Goal: Transaction & Acquisition: Purchase product/service

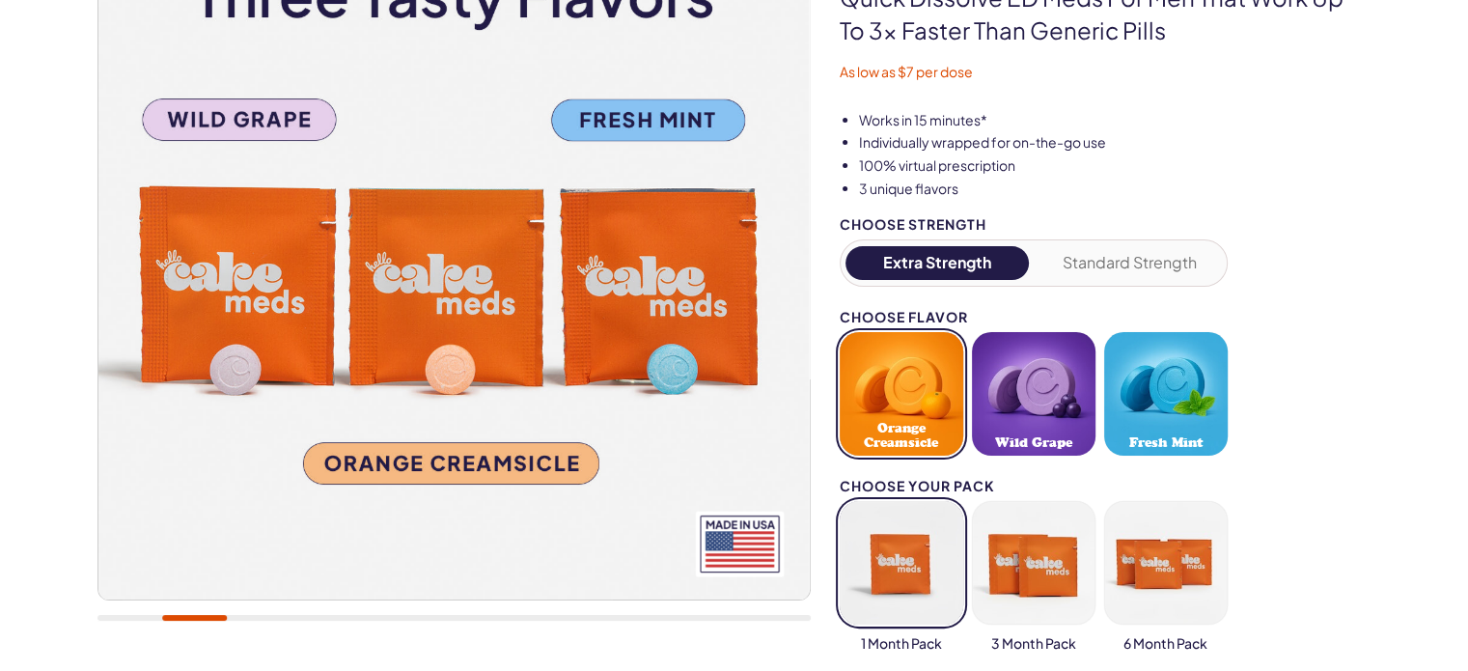
click at [1160, 392] on button "Fresh Mint" at bounding box center [1166, 394] width 124 height 124
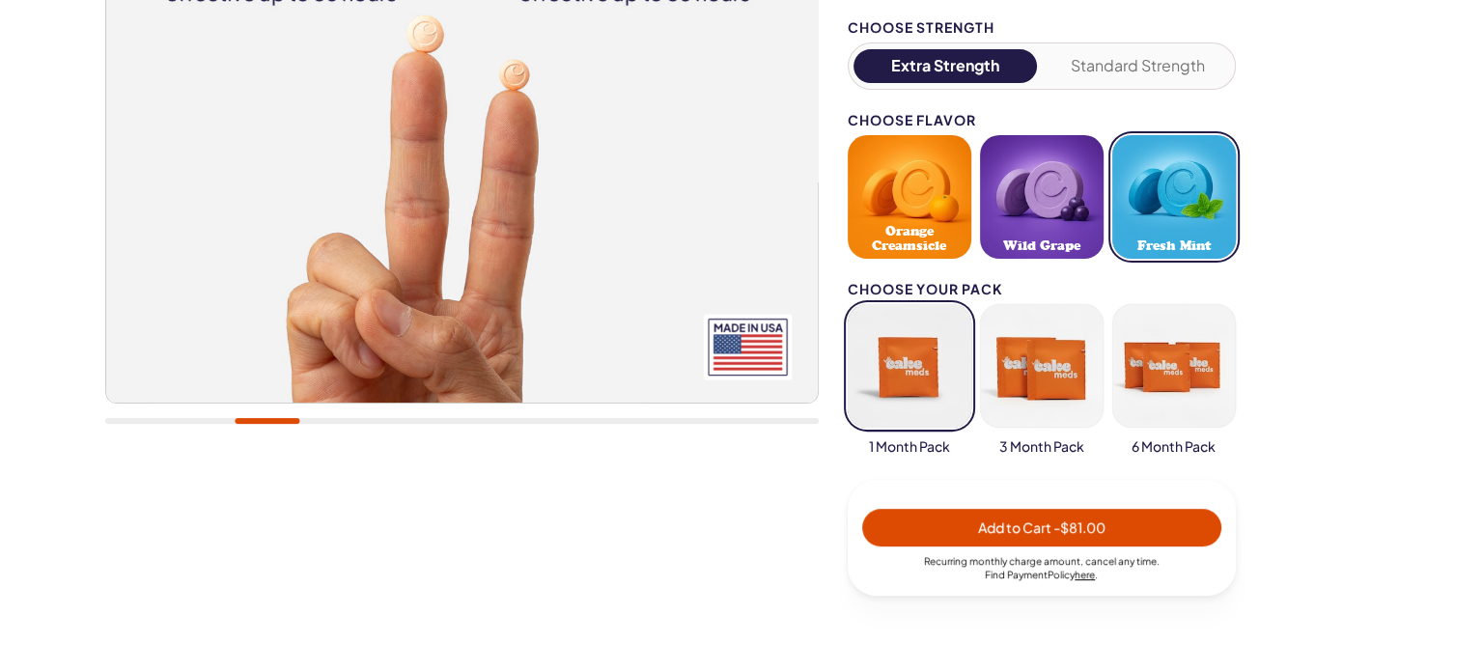
scroll to position [483, 0]
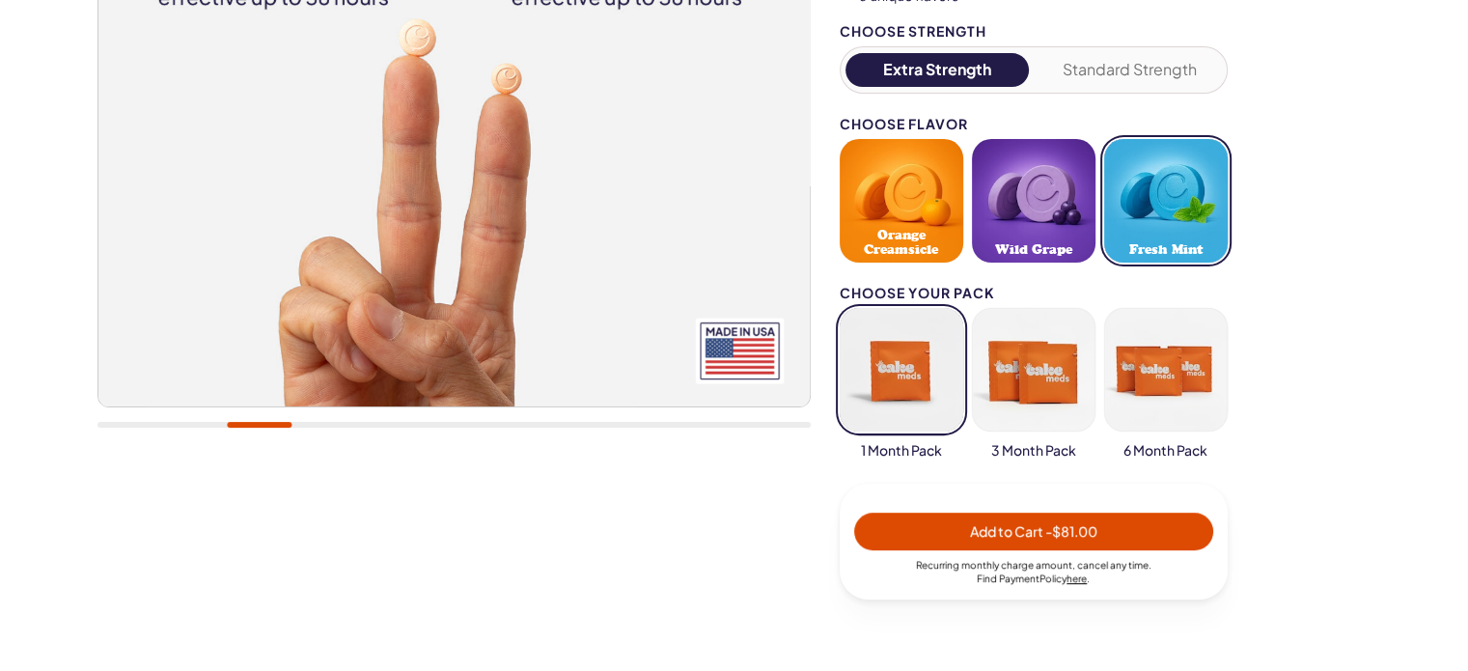
click at [1190, 215] on button "Fresh Mint" at bounding box center [1166, 201] width 124 height 124
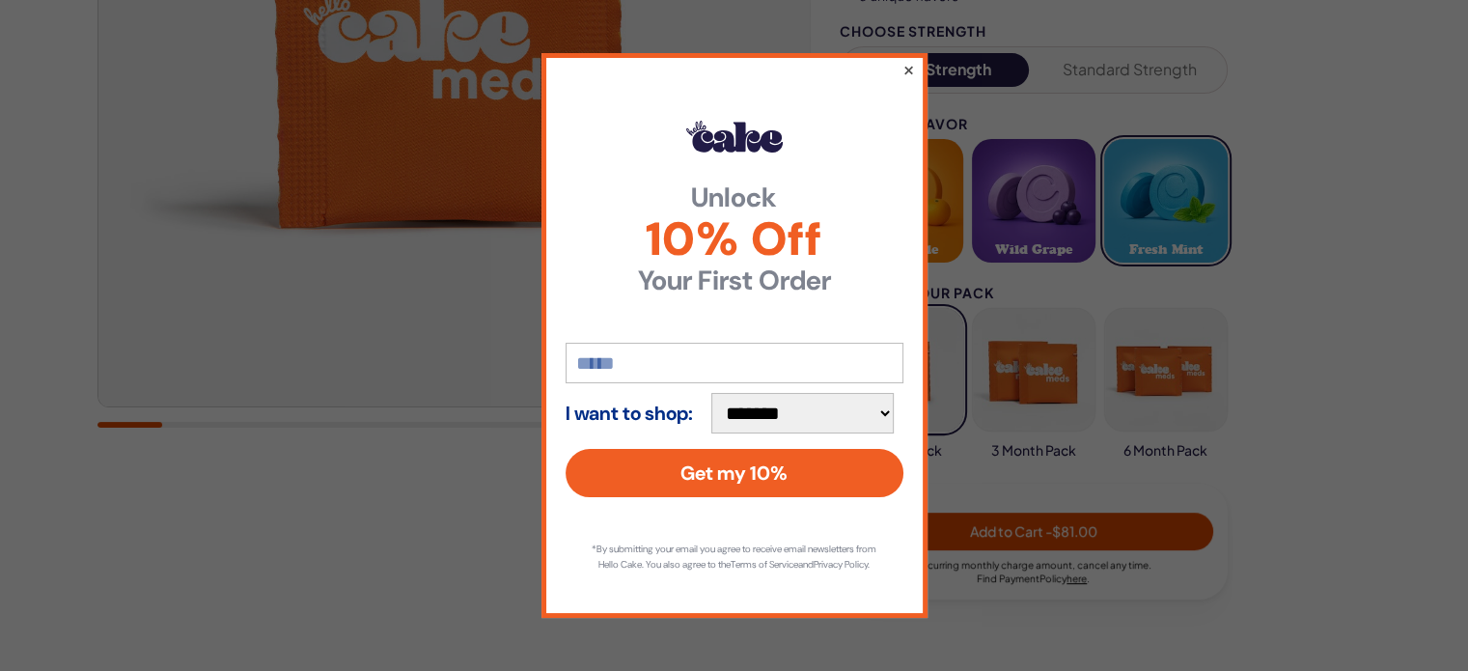
click at [908, 60] on button "×" at bounding box center [907, 69] width 13 height 23
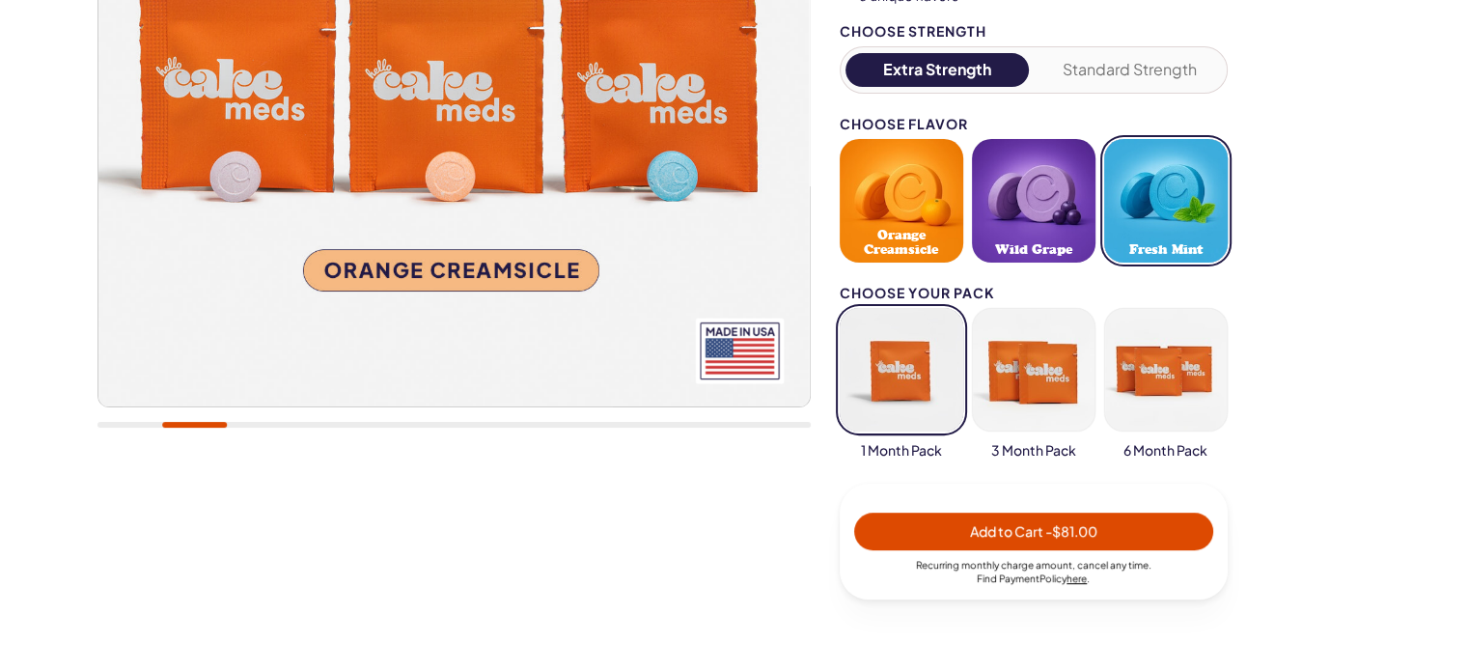
click at [1031, 532] on span "Add to Cart - $81.00" at bounding box center [1033, 530] width 127 height 17
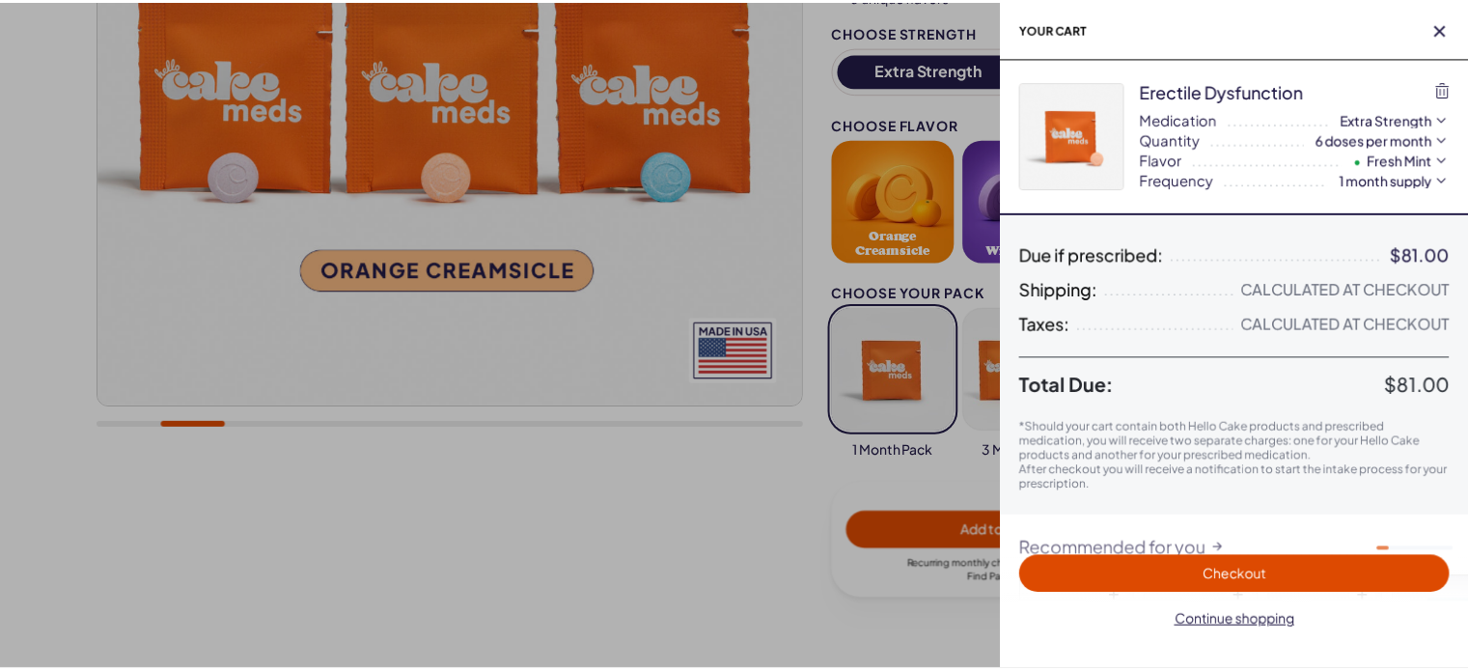
scroll to position [0, 0]
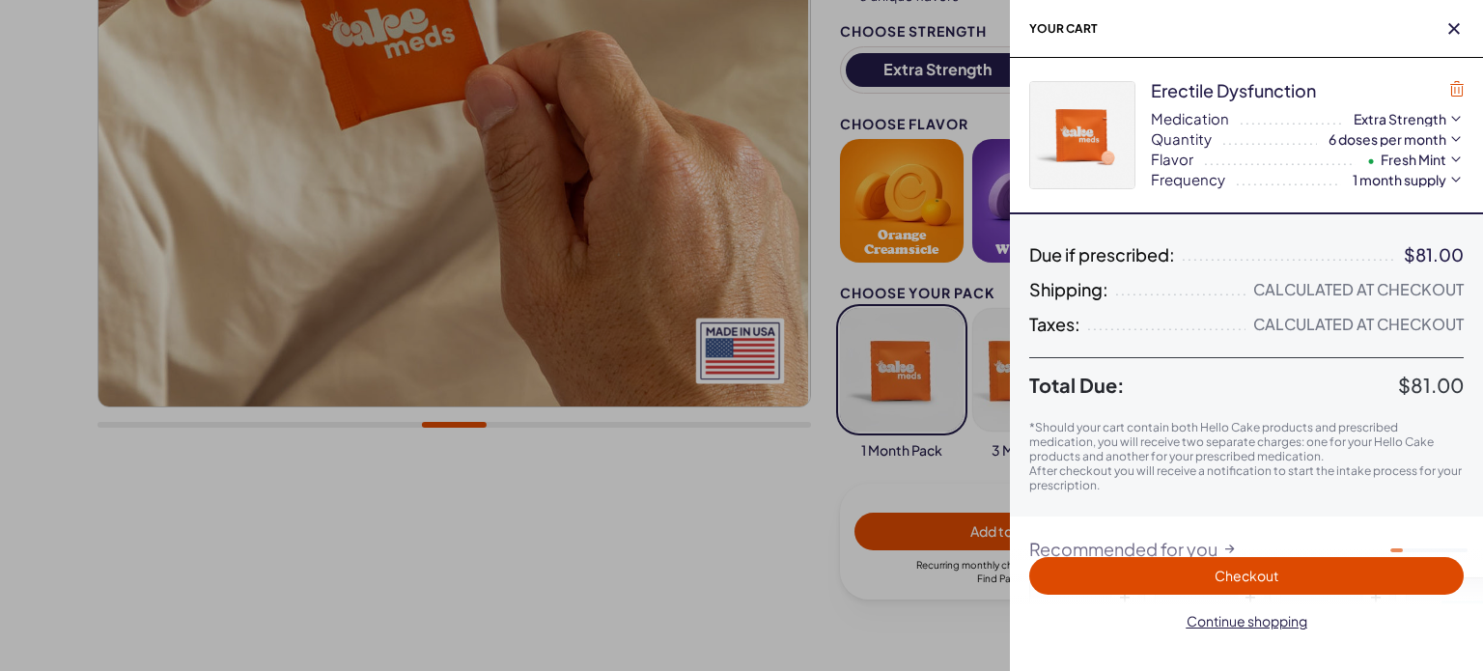
click at [1454, 83] on icon "button" at bounding box center [1457, 88] width 14 height 15
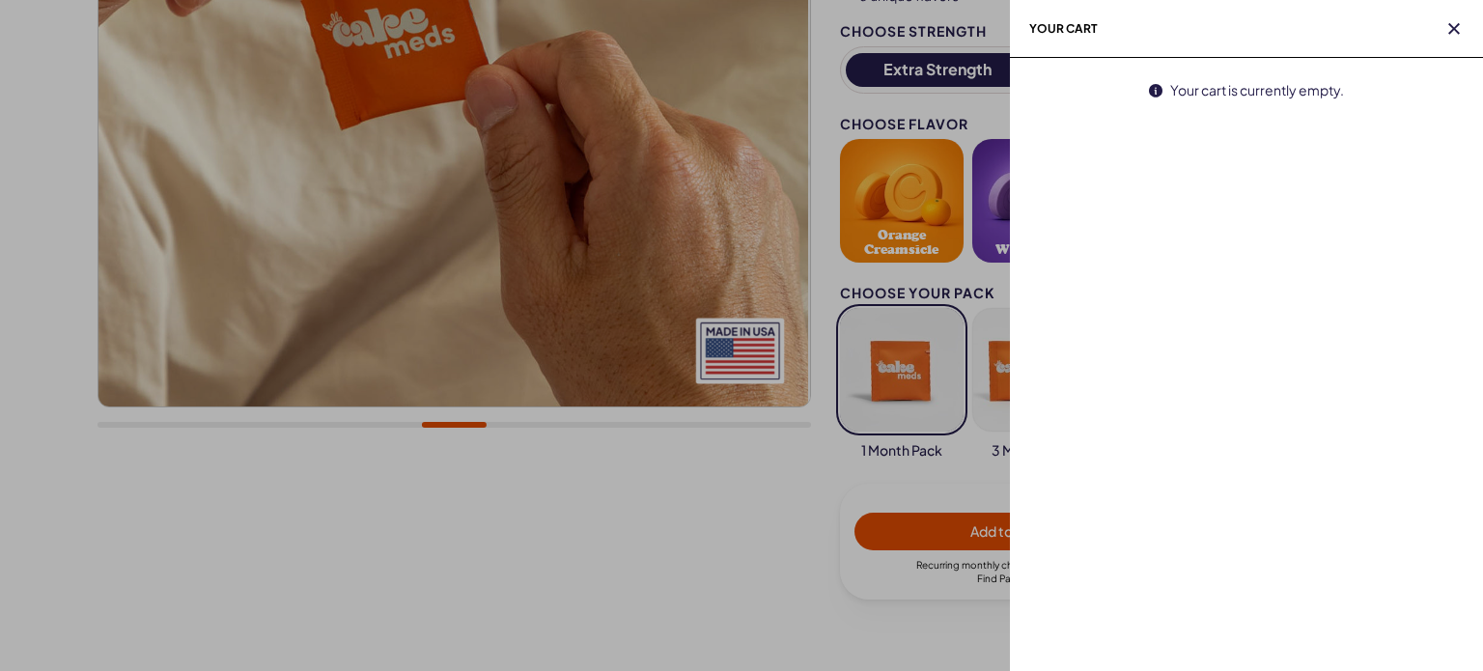
click at [749, 493] on div at bounding box center [741, 335] width 1483 height 671
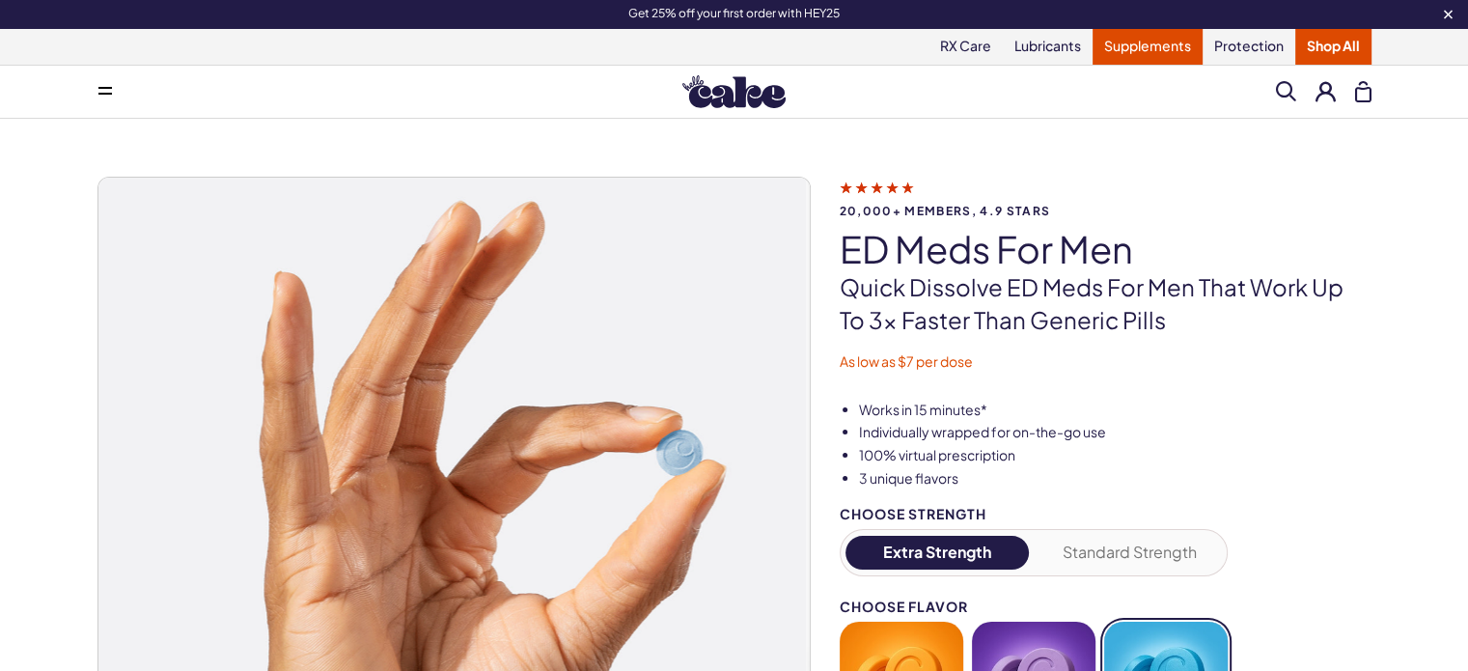
click at [1147, 43] on link "Supplements" at bounding box center [1148, 46] width 110 height 37
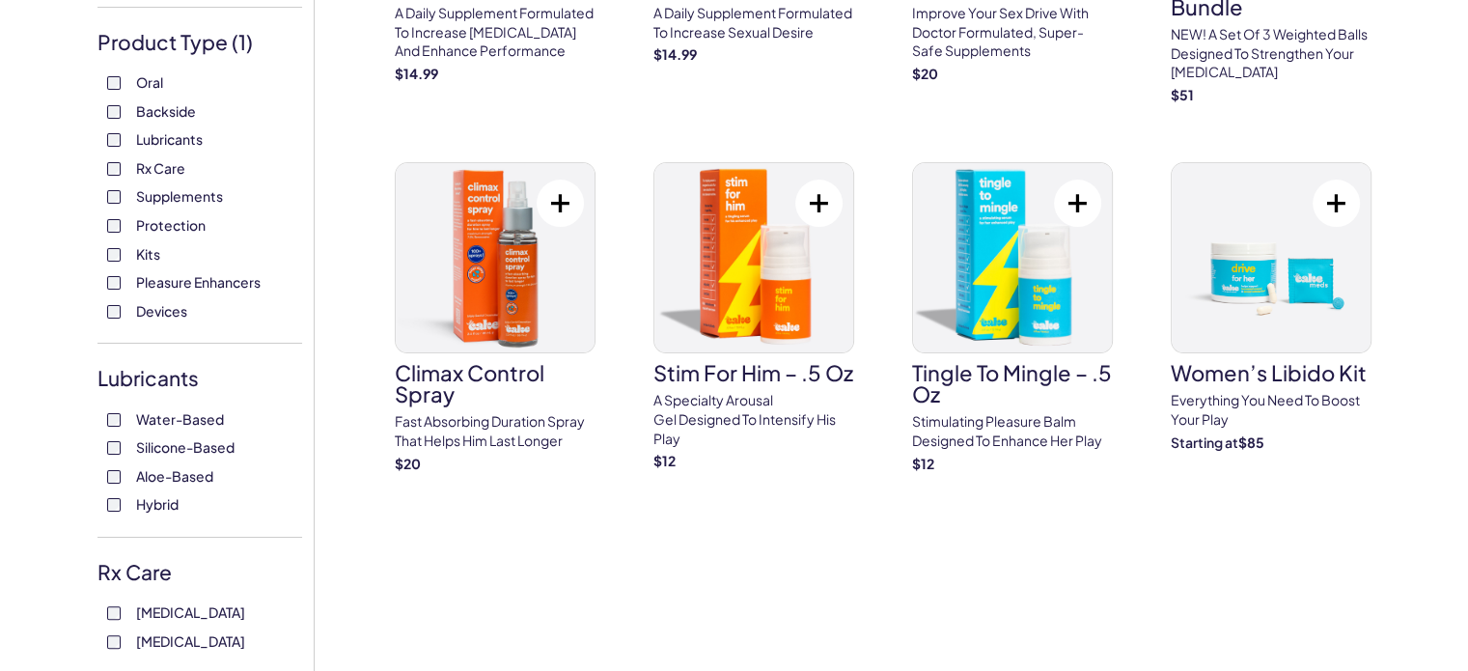
scroll to position [290, 0]
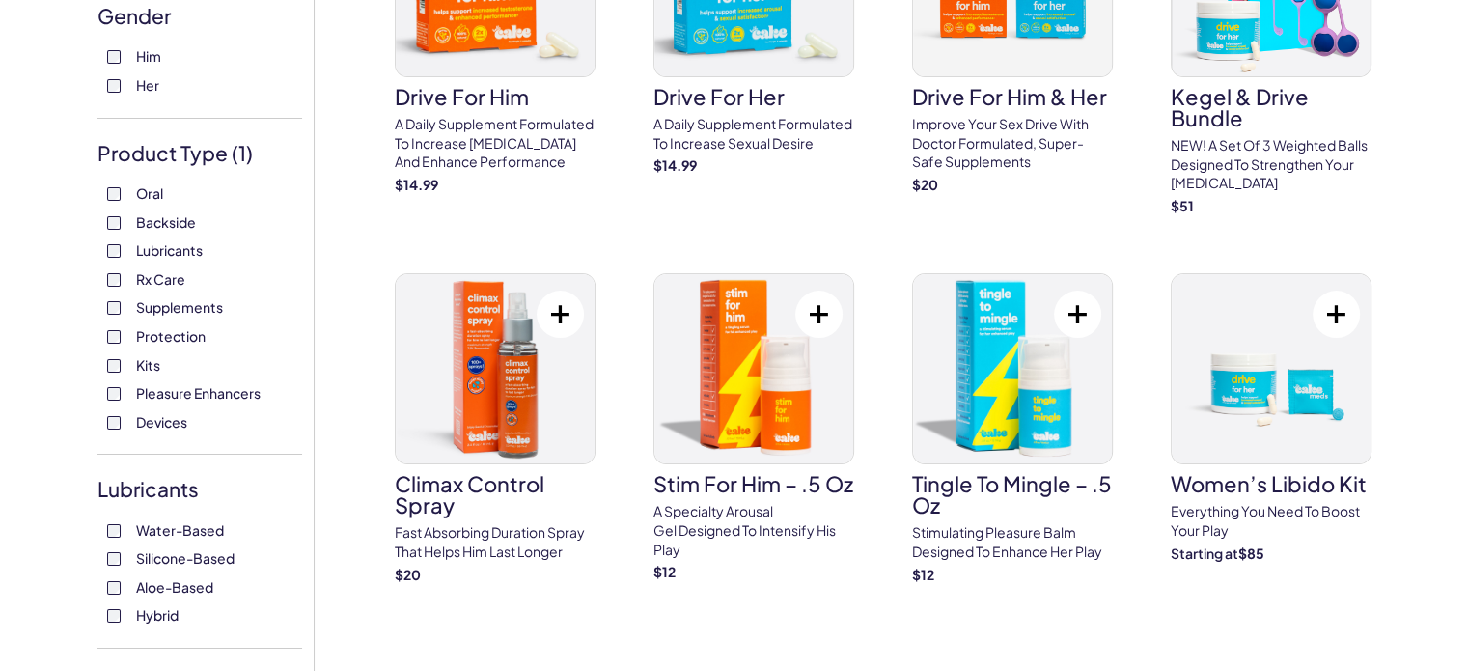
click at [152, 277] on span "Rx Care" at bounding box center [160, 278] width 49 height 25
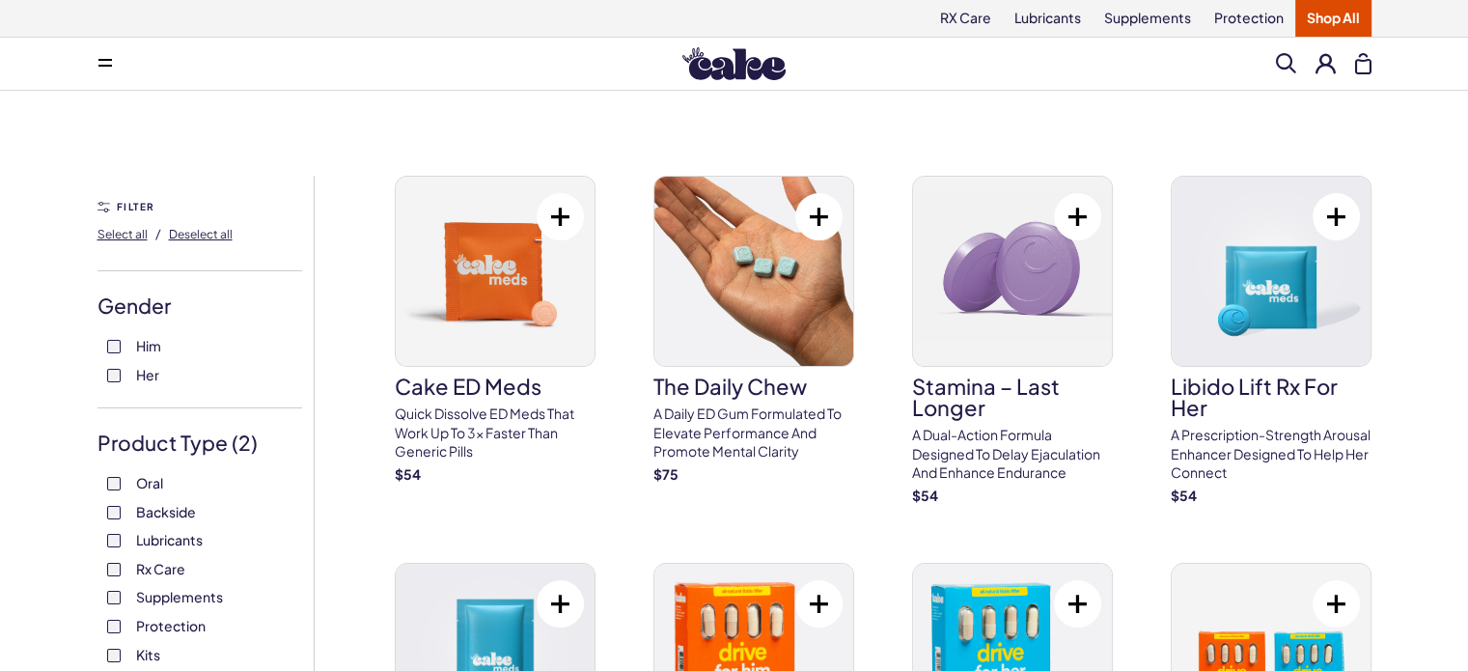
click at [143, 597] on span "Supplements" at bounding box center [179, 596] width 87 height 25
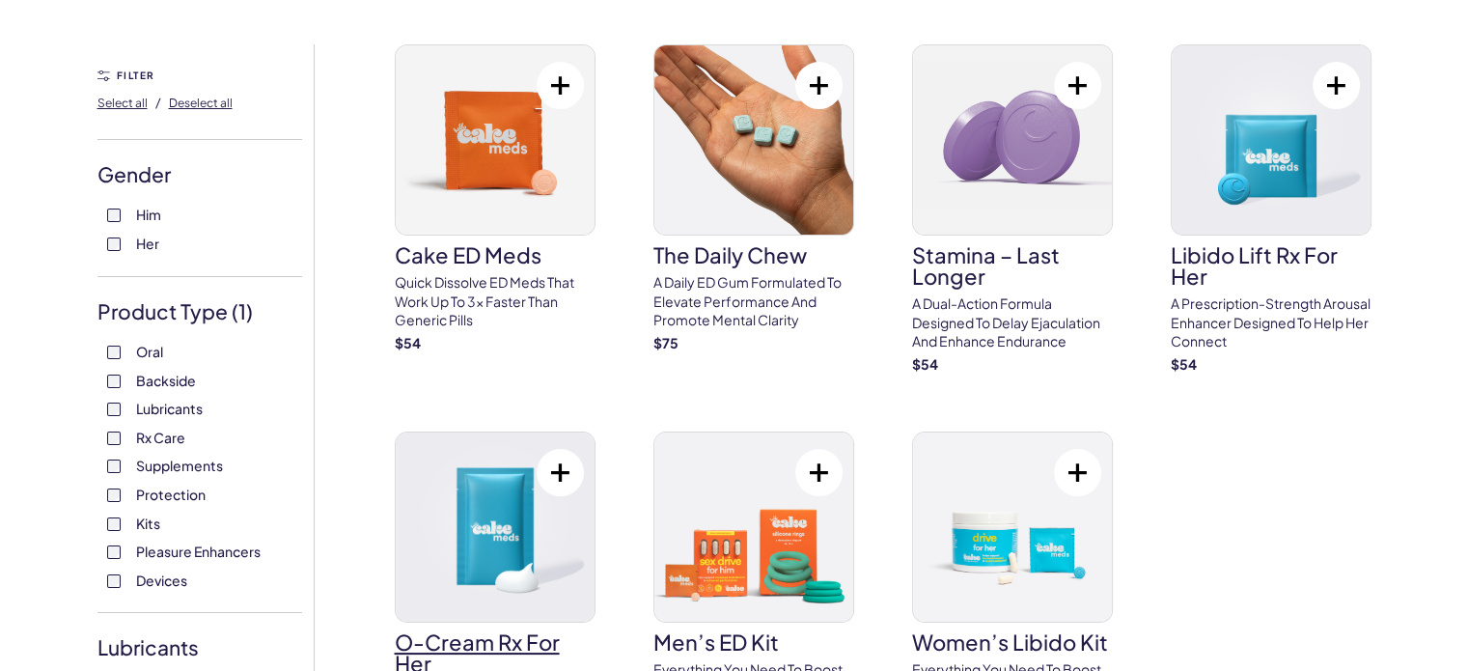
scroll to position [97, 0]
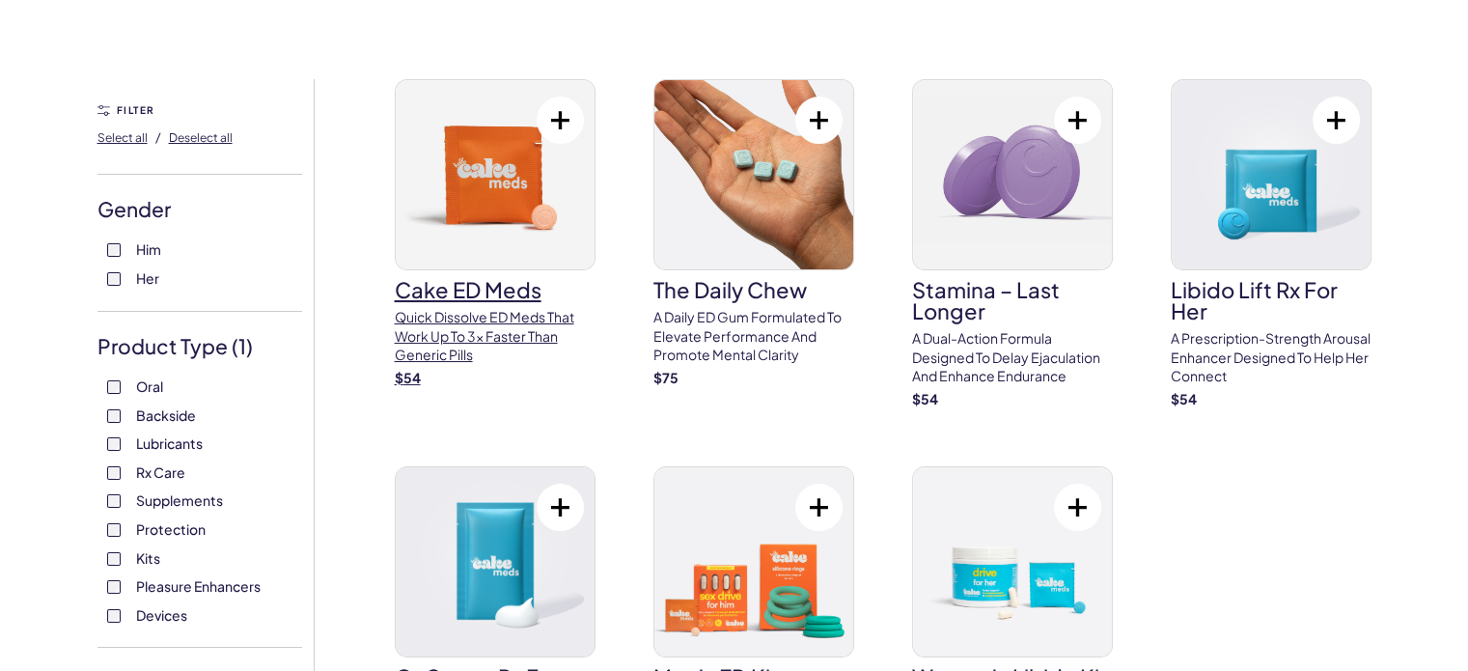
click at [433, 332] on p "Quick dissolve ED Meds that work up to 3x faster than generic pills" at bounding box center [495, 336] width 201 height 57
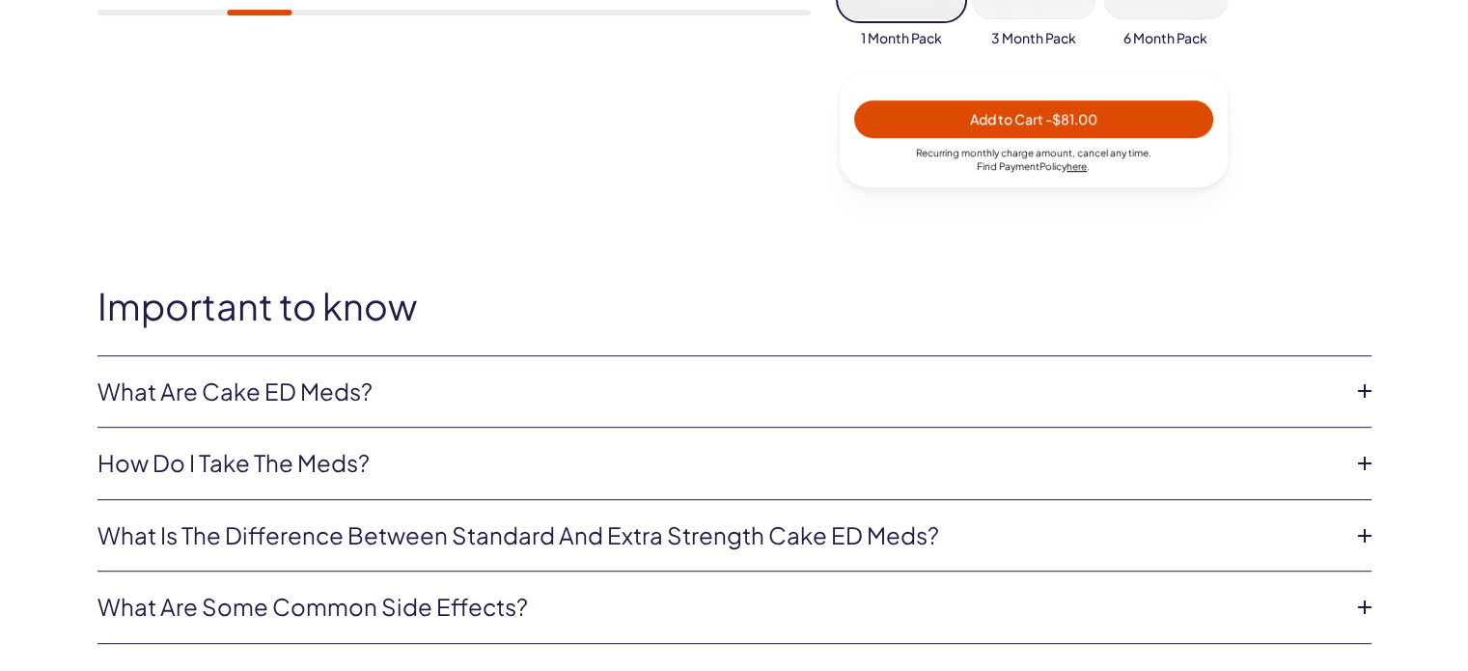
scroll to position [869, 0]
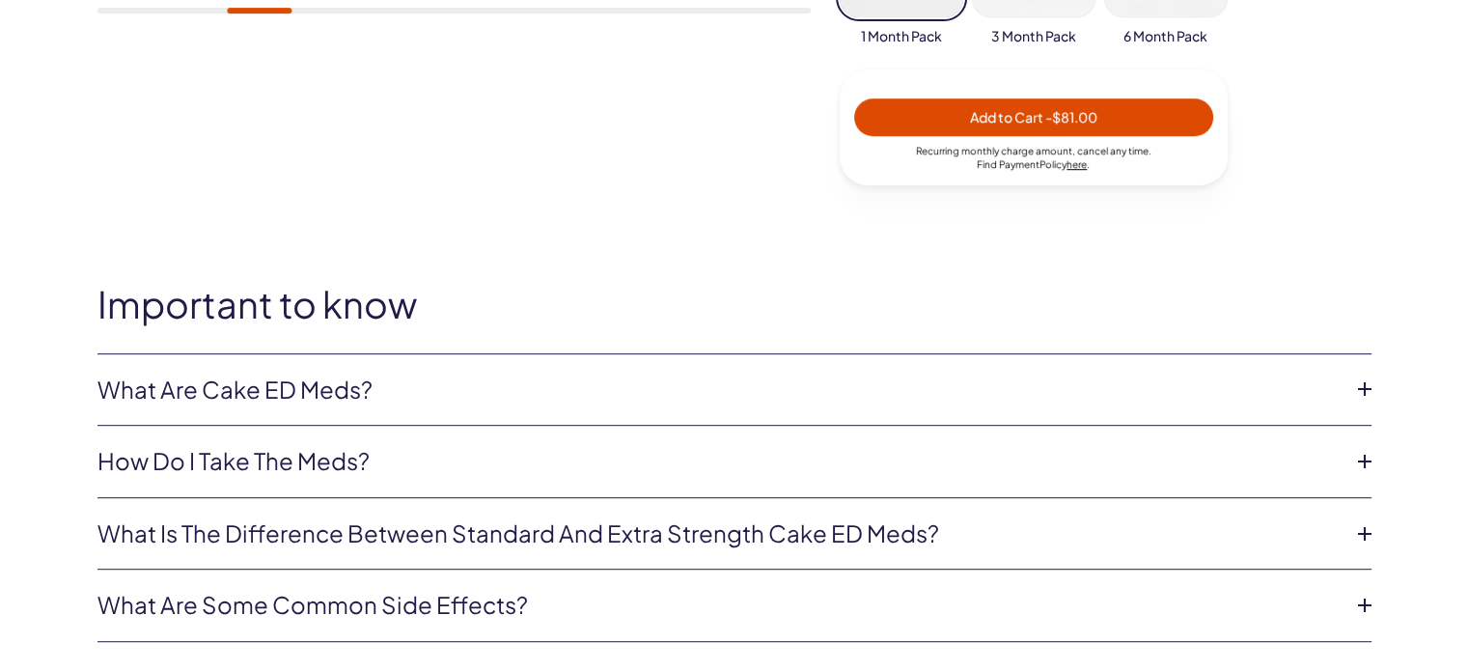
click at [418, 396] on link "What are Cake ED Meds?" at bounding box center [718, 390] width 1243 height 33
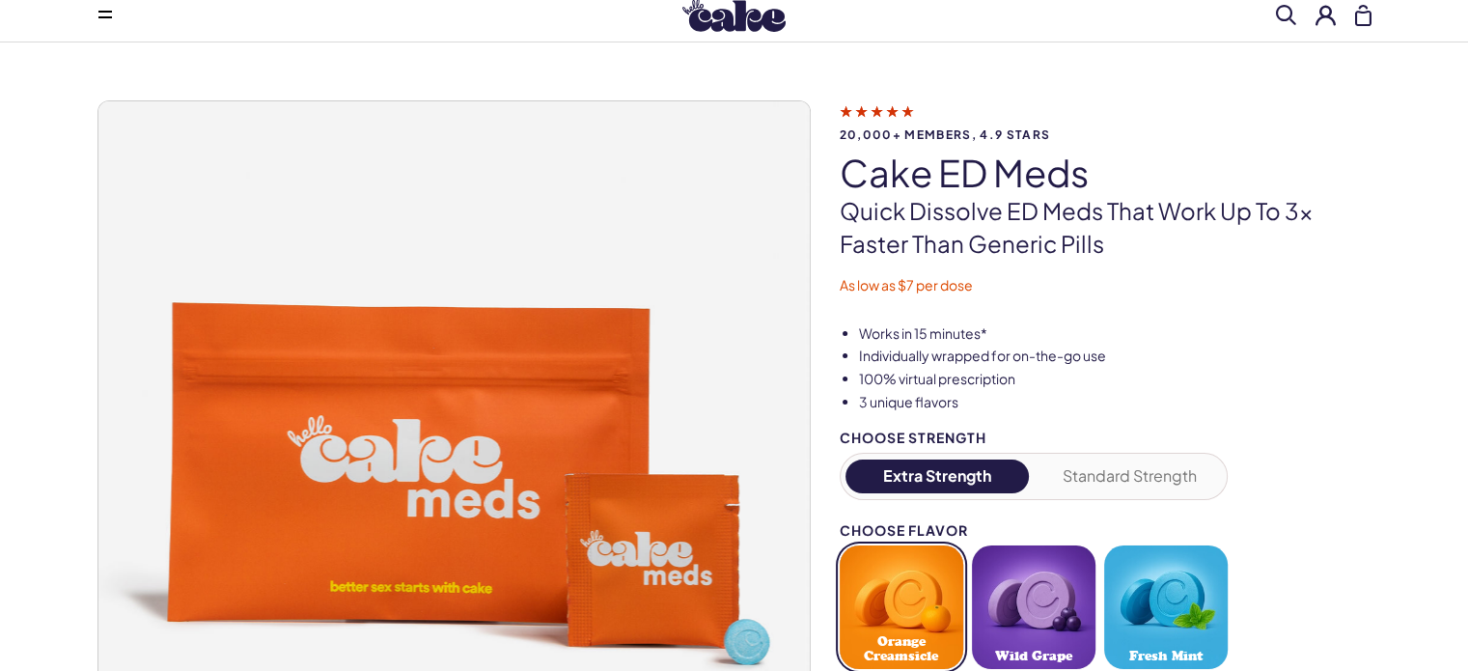
scroll to position [0, 0]
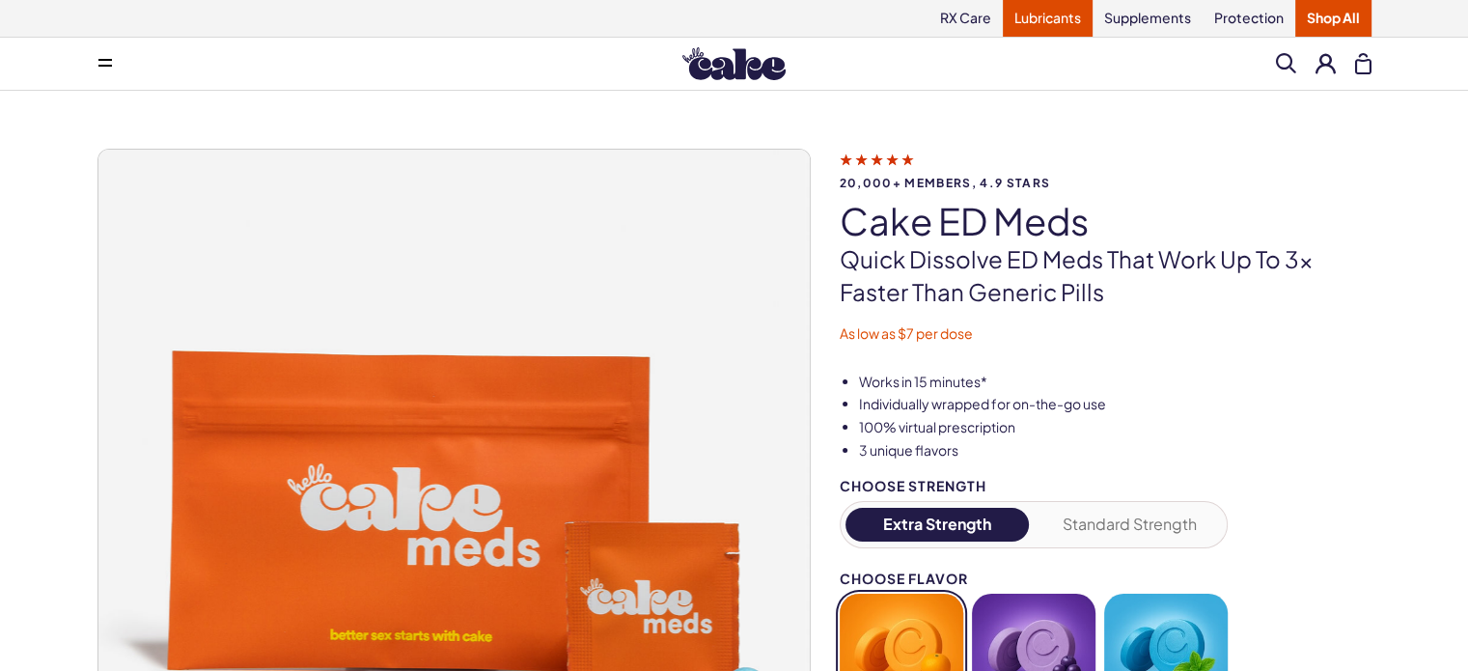
click at [1057, 14] on link "Lubricants" at bounding box center [1048, 18] width 90 height 37
